Goal: Task Accomplishment & Management: Manage account settings

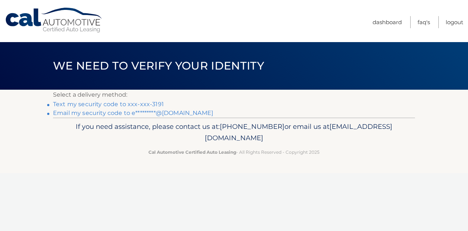
click at [108, 103] on link "Text my security code to xxx-xxx-3191" at bounding box center [108, 104] width 111 height 7
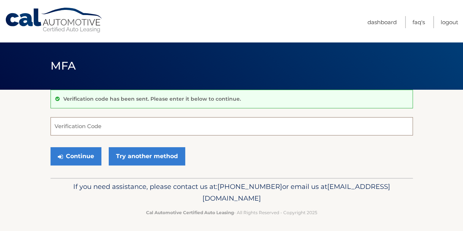
click at [120, 126] on input "Verification Code" at bounding box center [231, 126] width 362 height 18
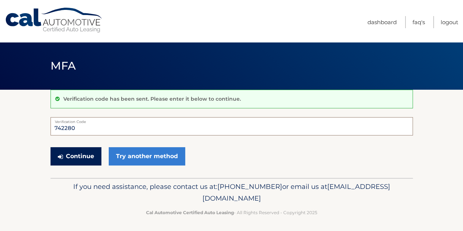
type input "742280"
click at [81, 155] on button "Continue" at bounding box center [75, 156] width 51 height 18
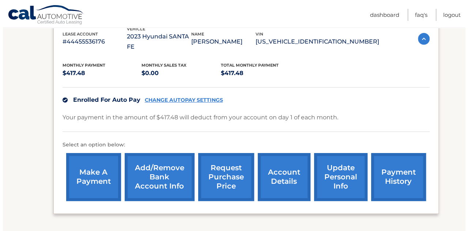
scroll to position [146, 0]
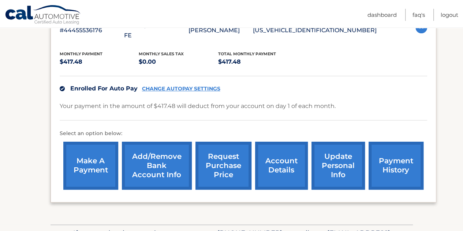
click at [228, 151] on link "request purchase price" at bounding box center [223, 166] width 56 height 48
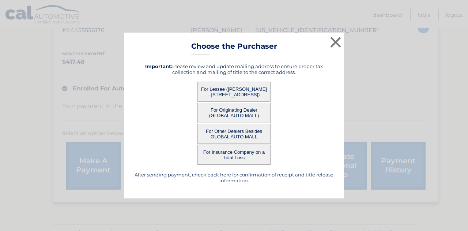
click at [233, 133] on button "For Other Dealers Besides GLOBAL AUTO MALL" at bounding box center [234, 134] width 73 height 20
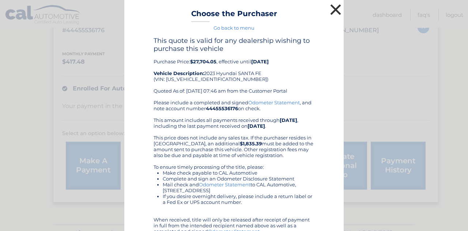
click at [332, 9] on button "×" at bounding box center [336, 9] width 15 height 15
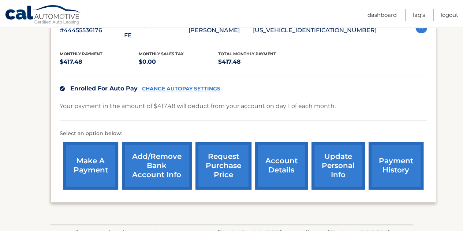
click at [224, 149] on link "request purchase price" at bounding box center [223, 166] width 56 height 48
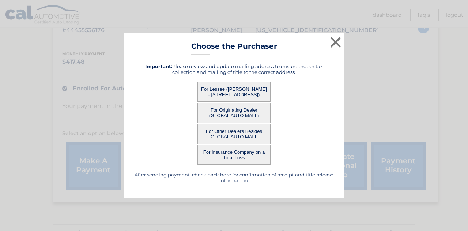
click at [241, 86] on button "For Lessee ([PERSON_NAME] - [STREET_ADDRESS])" at bounding box center [234, 92] width 73 height 20
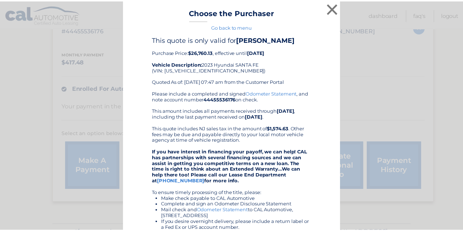
scroll to position [0, 0]
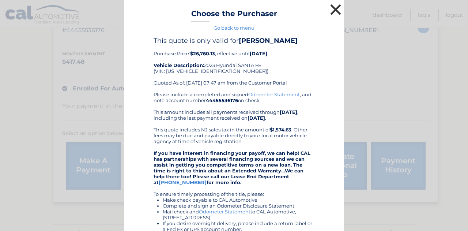
click at [329, 12] on button "×" at bounding box center [336, 9] width 15 height 15
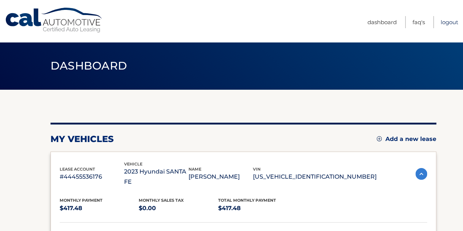
click at [443, 22] on link "Logout" at bounding box center [449, 22] width 18 height 12
